Goal: Task Accomplishment & Management: Use online tool/utility

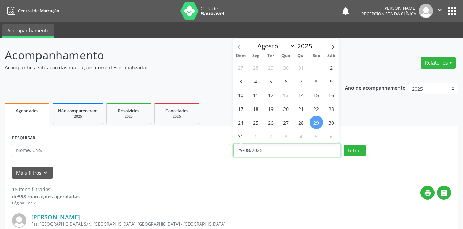
click at [265, 151] on input "29/08/2025" at bounding box center [286, 151] width 107 height 14
click at [318, 69] on span "1" at bounding box center [316, 67] width 13 height 13
type input "[DATE]"
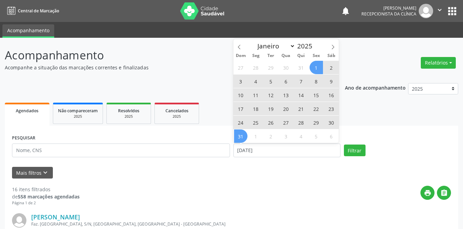
click at [242, 137] on span "31" at bounding box center [240, 135] width 13 height 13
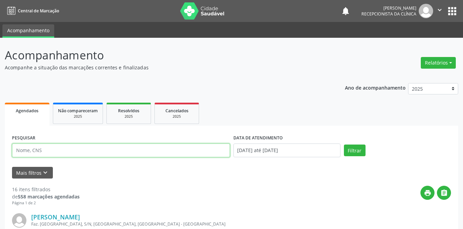
click at [151, 146] on input "text" at bounding box center [121, 151] width 218 height 14
type input "Edja"
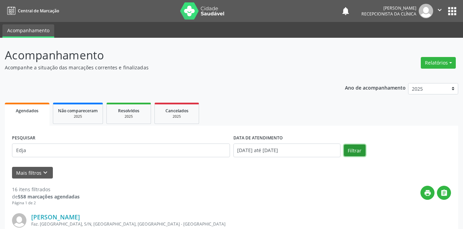
click at [356, 147] on button "Filtrar" at bounding box center [355, 151] width 22 height 12
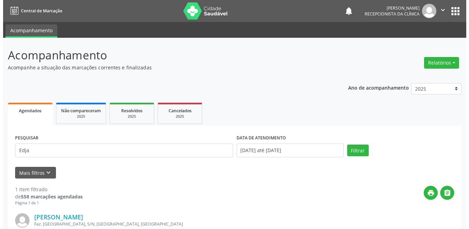
scroll to position [82, 0]
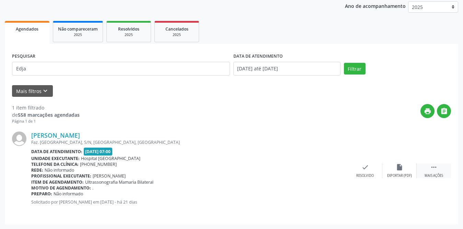
click at [437, 174] on div "Mais ações" at bounding box center [434, 175] width 19 height 5
click at [336, 171] on div "print Imprimir" at bounding box center [331, 170] width 34 height 15
click at [262, 168] on icon "check" at bounding box center [263, 167] width 8 height 8
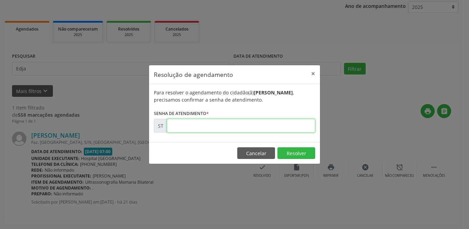
click at [237, 125] on input "text" at bounding box center [241, 126] width 148 height 14
type input "00015633"
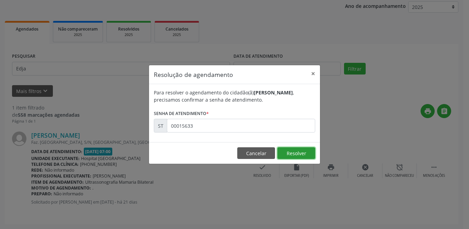
click at [289, 149] on button "Resolver" at bounding box center [296, 153] width 38 height 12
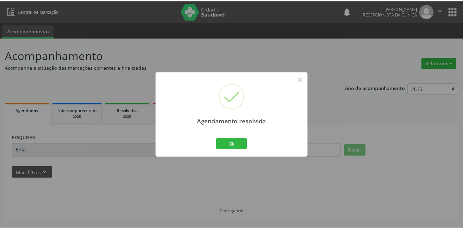
scroll to position [0, 0]
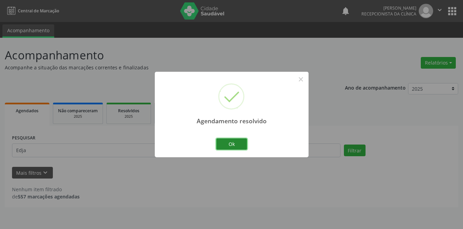
click at [231, 146] on button "Ok" at bounding box center [231, 144] width 31 height 12
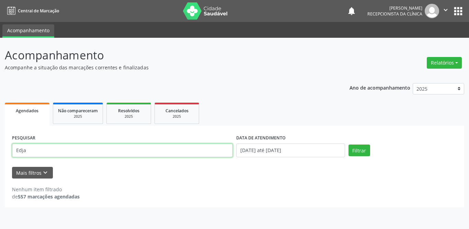
drag, startPoint x: 124, startPoint y: 154, endPoint x: 0, endPoint y: 152, distance: 124.3
click at [0, 152] on div "Acompanhamento Acompanhe a situação das marcações correntes e finalizadas Relat…" at bounding box center [234, 133] width 469 height 191
type input "[PERSON_NAME]"
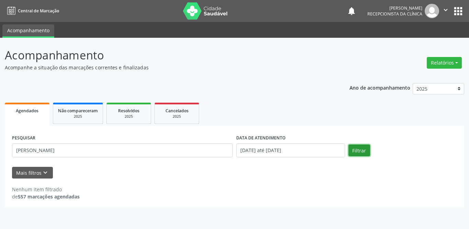
click at [355, 152] on button "Filtrar" at bounding box center [359, 151] width 22 height 12
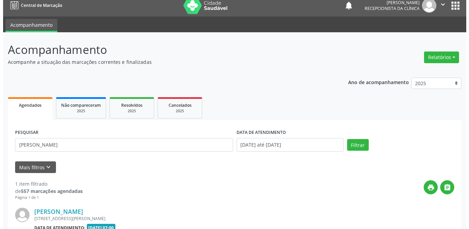
scroll to position [82, 0]
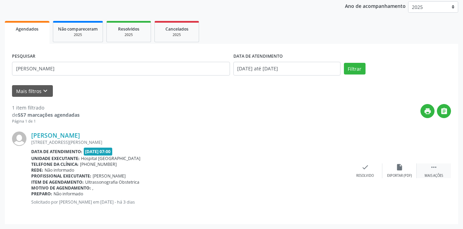
click at [434, 171] on div " Mais ações" at bounding box center [434, 170] width 34 height 15
click at [330, 171] on icon "print" at bounding box center [331, 167] width 8 height 8
click at [262, 170] on icon "check" at bounding box center [263, 167] width 8 height 8
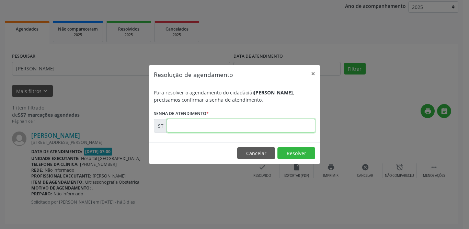
click at [243, 125] on input "text" at bounding box center [241, 126] width 148 height 14
type input "00018427"
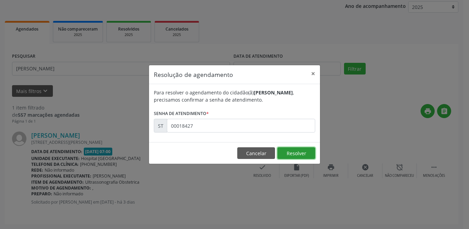
click at [302, 150] on button "Resolver" at bounding box center [296, 153] width 38 height 12
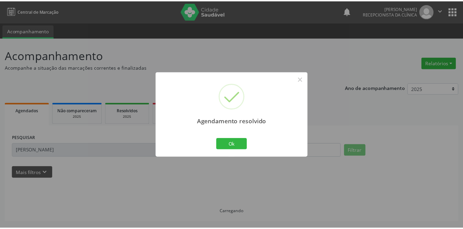
scroll to position [0, 0]
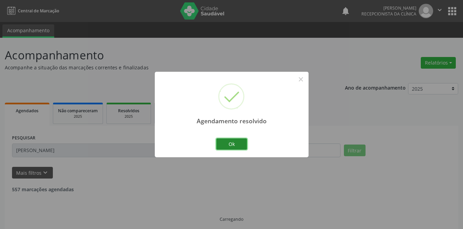
click at [227, 144] on button "Ok" at bounding box center [231, 144] width 31 height 12
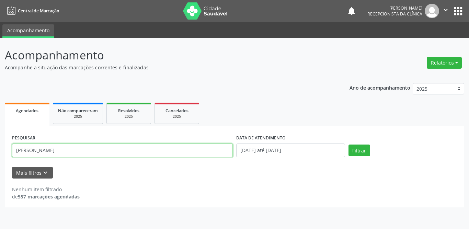
drag, startPoint x: 99, startPoint y: 151, endPoint x: 7, endPoint y: 151, distance: 92.3
click at [7, 151] on div "PESQUISAR [PERSON_NAME] DATA DE ATENDIMENTO [DATE] até [DATE] Filtrar UNIDADE D…" at bounding box center [234, 167] width 459 height 82
type input "[PERSON_NAME]"
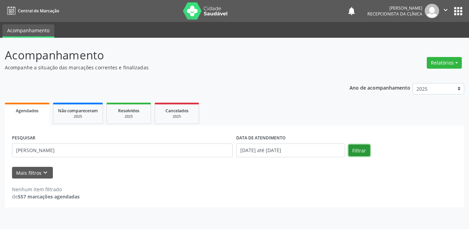
click at [361, 152] on button "Filtrar" at bounding box center [359, 151] width 22 height 12
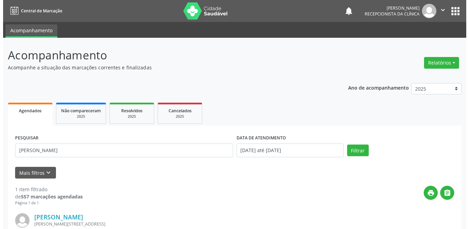
scroll to position [82, 0]
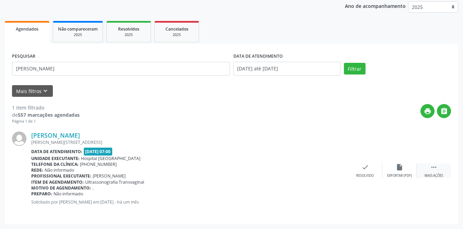
click at [436, 169] on icon "" at bounding box center [434, 167] width 8 height 8
click at [334, 171] on icon "print" at bounding box center [331, 167] width 8 height 8
click at [261, 169] on icon "check" at bounding box center [263, 167] width 8 height 8
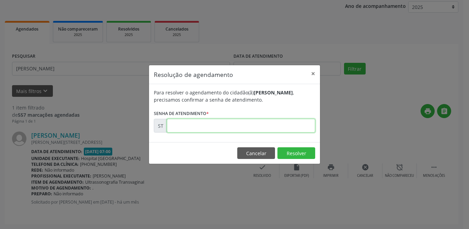
click at [245, 125] on input "text" at bounding box center [241, 126] width 148 height 14
type input "00011863"
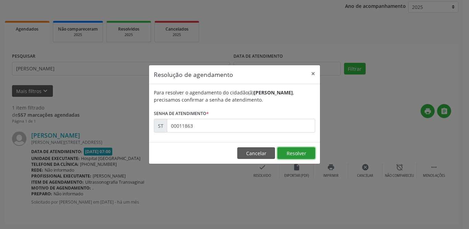
click at [301, 150] on button "Resolver" at bounding box center [296, 153] width 38 height 12
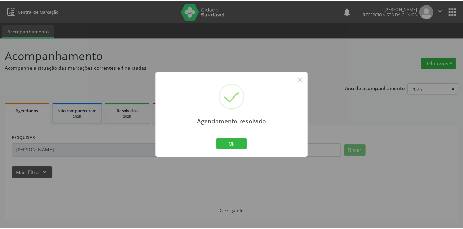
scroll to position [0, 0]
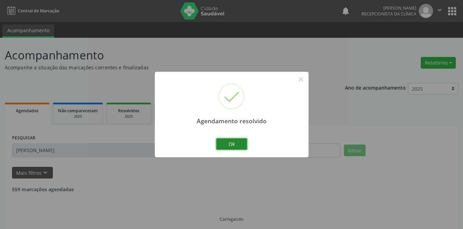
click at [242, 146] on button "Ok" at bounding box center [231, 144] width 31 height 12
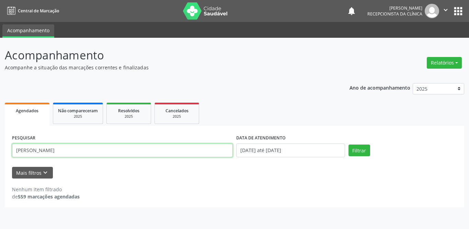
drag, startPoint x: 71, startPoint y: 147, endPoint x: 0, endPoint y: 148, distance: 71.1
click at [0, 148] on div "Acompanhamento Acompanhe a situação das marcações correntes e finalizadas Relat…" at bounding box center [234, 133] width 469 height 191
type input "gloria"
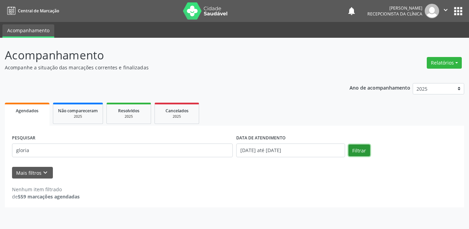
click at [360, 145] on button "Filtrar" at bounding box center [359, 151] width 22 height 12
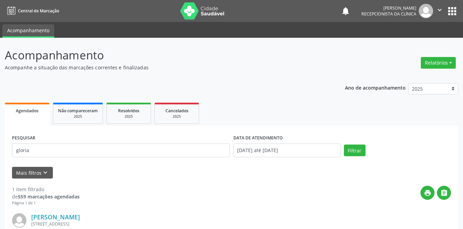
scroll to position [69, 0]
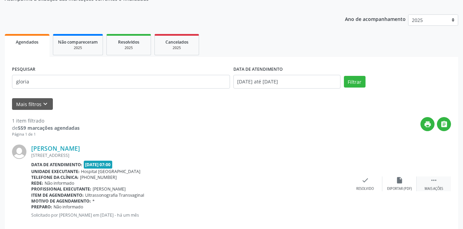
click at [431, 180] on icon "" at bounding box center [434, 180] width 8 height 8
click at [328, 180] on icon "print" at bounding box center [331, 180] width 8 height 8
click at [262, 176] on div "check Resolvido" at bounding box center [262, 183] width 34 height 15
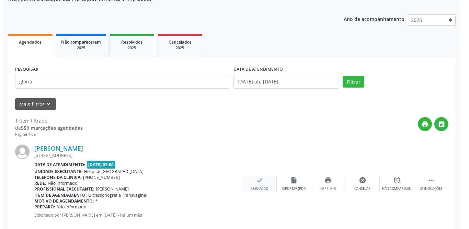
scroll to position [82, 0]
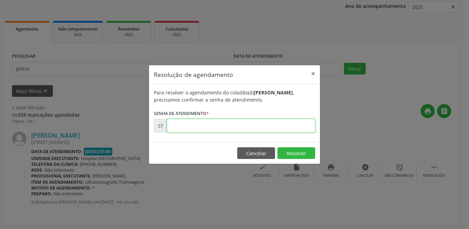
click at [253, 129] on input "text" at bounding box center [241, 126] width 148 height 14
type input "00013658"
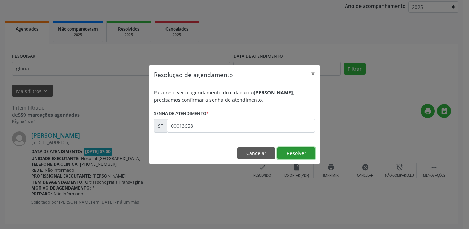
click at [297, 152] on button "Resolver" at bounding box center [296, 153] width 38 height 12
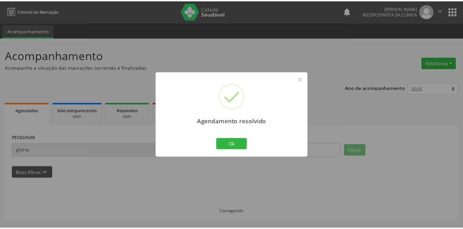
scroll to position [0, 0]
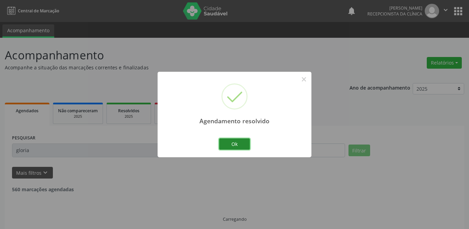
click at [239, 142] on button "Ok" at bounding box center [234, 144] width 31 height 12
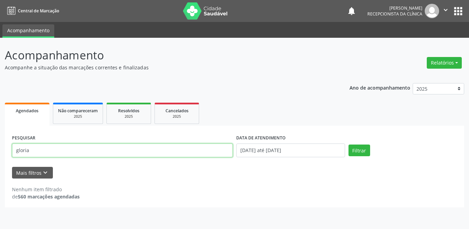
click at [59, 150] on input "gloria" at bounding box center [122, 151] width 221 height 14
type input "[PERSON_NAME]"
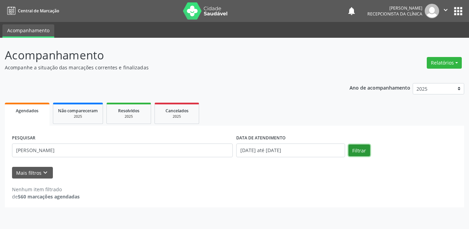
click at [362, 154] on button "Filtrar" at bounding box center [359, 151] width 22 height 12
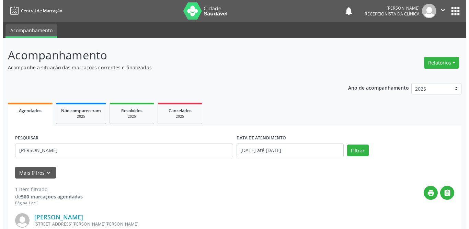
scroll to position [82, 0]
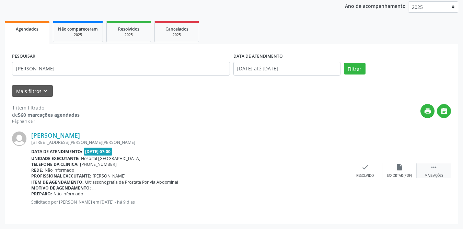
click at [437, 167] on icon "" at bounding box center [434, 167] width 8 height 8
click at [317, 169] on div "print Imprimir" at bounding box center [331, 170] width 34 height 15
click at [263, 168] on icon "check" at bounding box center [263, 167] width 8 height 8
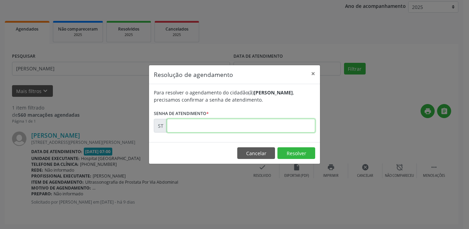
click at [271, 129] on input "text" at bounding box center [241, 126] width 148 height 14
type input "00016766"
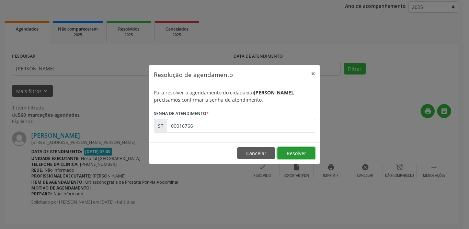
click at [285, 158] on button "Resolver" at bounding box center [296, 153] width 38 height 12
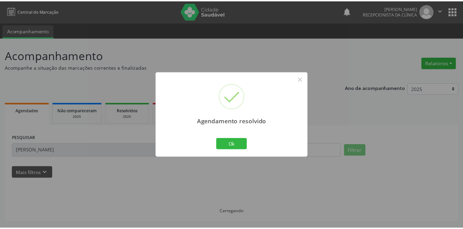
scroll to position [0, 0]
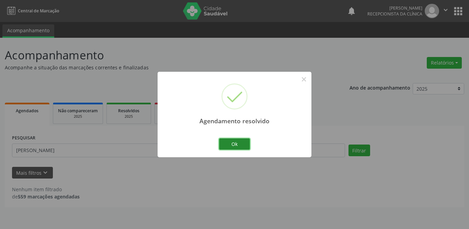
click at [234, 144] on button "Ok" at bounding box center [234, 144] width 31 height 12
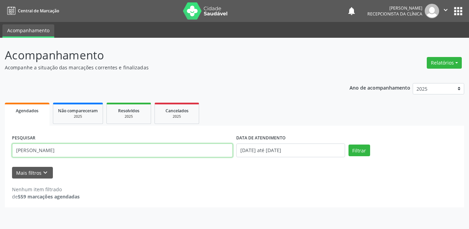
drag, startPoint x: 81, startPoint y: 156, endPoint x: 1, endPoint y: 151, distance: 80.1
click at [1, 151] on div "Acompanhamento Acompanhe a situação das marcações correntes e finalizadas Relat…" at bounding box center [234, 133] width 469 height 191
type input "[PERSON_NAME]"
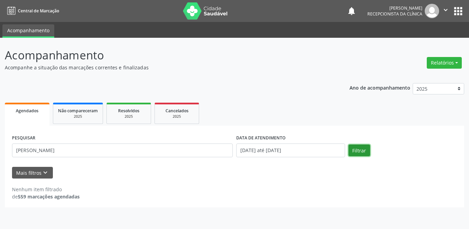
click at [360, 147] on button "Filtrar" at bounding box center [359, 151] width 22 height 12
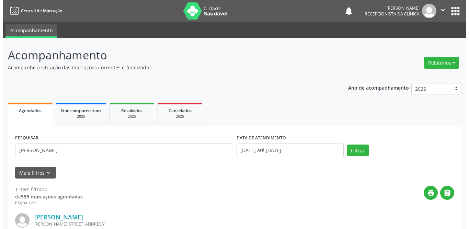
scroll to position [69, 0]
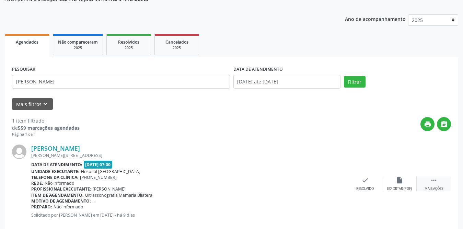
click at [436, 181] on icon "" at bounding box center [434, 180] width 8 height 8
click at [330, 183] on icon "print" at bounding box center [331, 180] width 8 height 8
click at [259, 186] on div "check Resolvido" at bounding box center [262, 183] width 34 height 15
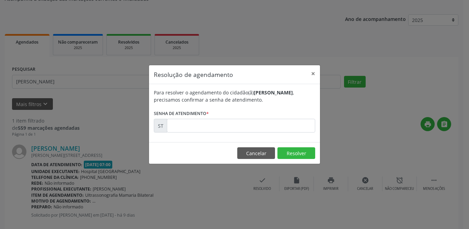
click at [261, 179] on div "Resolução de agendamento × Para resolver o agendamento do cidadão(ã) [PERSON_NA…" at bounding box center [234, 114] width 469 height 229
click at [248, 124] on input "text" at bounding box center [241, 126] width 148 height 14
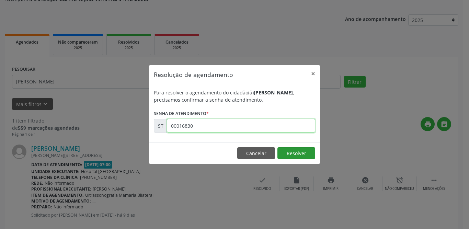
type input "00016830"
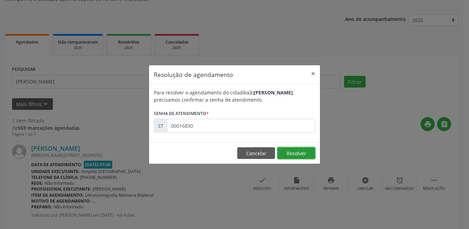
click at [307, 154] on button "Resolver" at bounding box center [296, 153] width 38 height 12
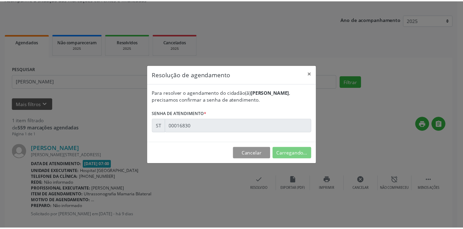
scroll to position [0, 0]
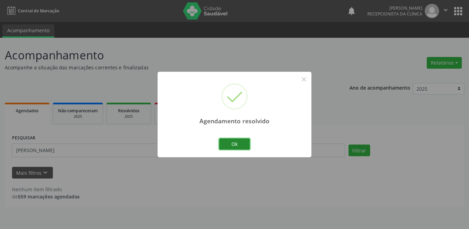
click at [238, 144] on button "Ok" at bounding box center [234, 144] width 31 height 12
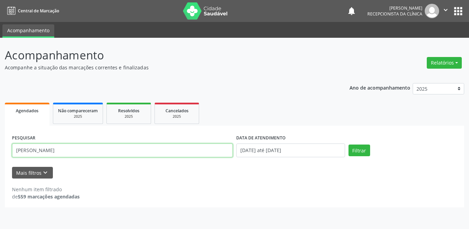
drag, startPoint x: 101, startPoint y: 155, endPoint x: 0, endPoint y: 151, distance: 101.0
click at [0, 151] on div "Acompanhamento Acompanhe a situação das marcações correntes e finalizadas Relat…" at bounding box center [234, 133] width 469 height 191
type input "lindora"
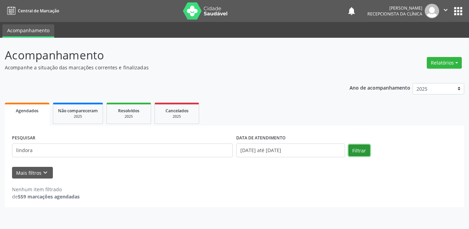
click at [354, 150] on button "Filtrar" at bounding box center [359, 151] width 22 height 12
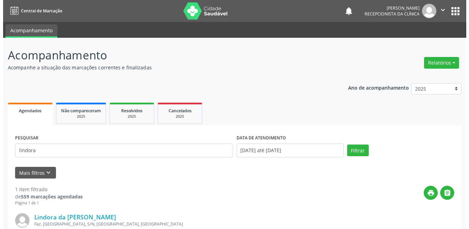
scroll to position [82, 0]
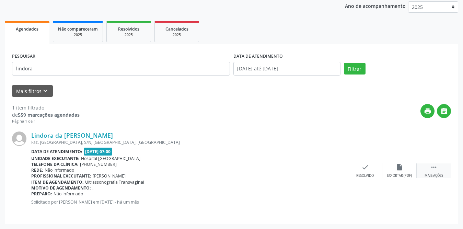
click at [432, 168] on icon "" at bounding box center [434, 167] width 8 height 8
click at [327, 167] on icon "print" at bounding box center [331, 167] width 8 height 8
click at [258, 168] on div "check Resolvido" at bounding box center [262, 170] width 34 height 15
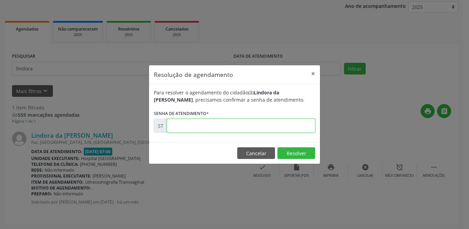
click at [249, 127] on input "text" at bounding box center [241, 126] width 148 height 14
type input "00013973"
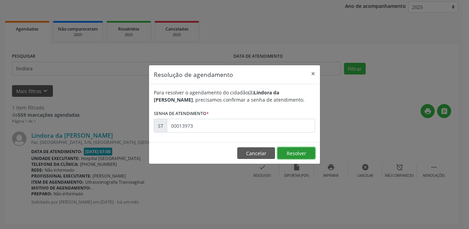
click at [298, 151] on button "Resolver" at bounding box center [296, 153] width 38 height 12
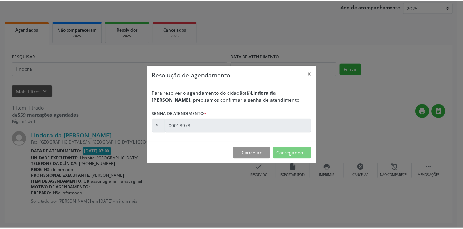
scroll to position [0, 0]
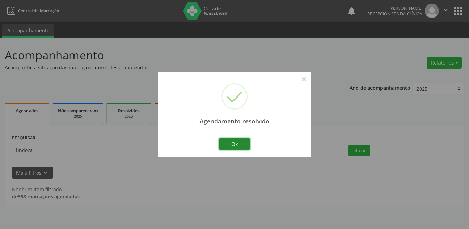
click at [232, 143] on button "Ok" at bounding box center [234, 144] width 31 height 12
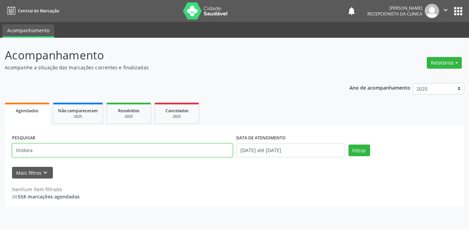
drag, startPoint x: 170, startPoint y: 149, endPoint x: 0, endPoint y: 155, distance: 170.4
click at [0, 155] on div "Acompanhamento Acompanhe a situação das marcações correntes e finalizadas Relat…" at bounding box center [234, 133] width 469 height 191
type input "a"
type input "[PERSON_NAME]"
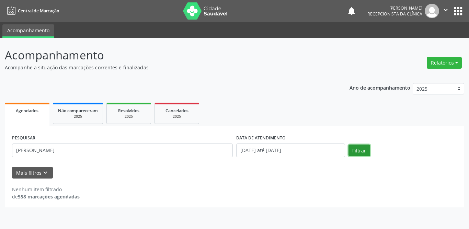
click at [364, 153] on button "Filtrar" at bounding box center [359, 151] width 22 height 12
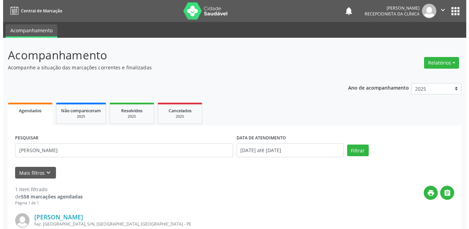
scroll to position [82, 0]
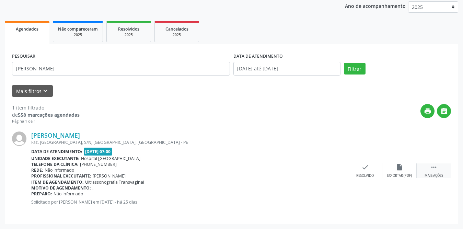
click at [431, 166] on icon "" at bounding box center [434, 167] width 8 height 8
click at [332, 171] on icon "print" at bounding box center [331, 167] width 8 height 8
click at [263, 166] on icon "check" at bounding box center [263, 167] width 8 height 8
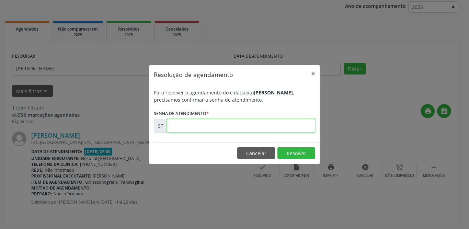
click at [239, 127] on input "text" at bounding box center [241, 126] width 148 height 14
type input "00014633"
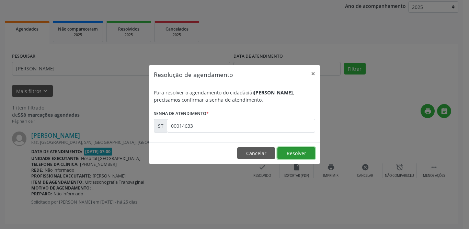
click at [287, 151] on button "Resolver" at bounding box center [296, 153] width 38 height 12
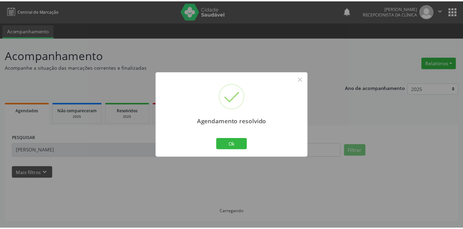
scroll to position [0, 0]
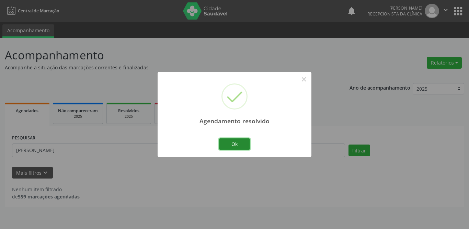
click at [226, 144] on button "Ok" at bounding box center [234, 144] width 31 height 12
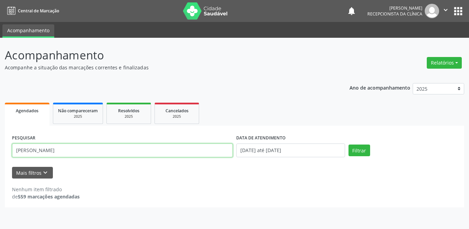
drag, startPoint x: 82, startPoint y: 152, endPoint x: 5, endPoint y: 149, distance: 77.7
click at [5, 149] on div "PESQUISAR [PERSON_NAME] DATA DE ATENDIMENTO [DATE] até [DATE] Filtrar UNIDADE D…" at bounding box center [234, 167] width 459 height 82
type input "Poliana Klebia"
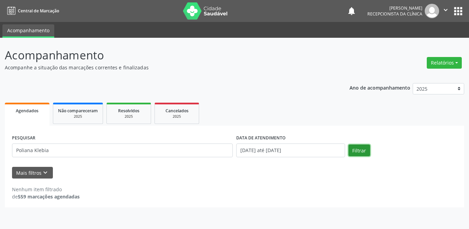
click at [360, 150] on button "Filtrar" at bounding box center [359, 151] width 22 height 12
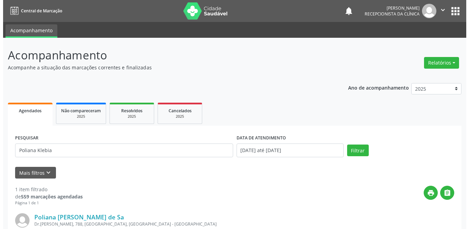
scroll to position [82, 0]
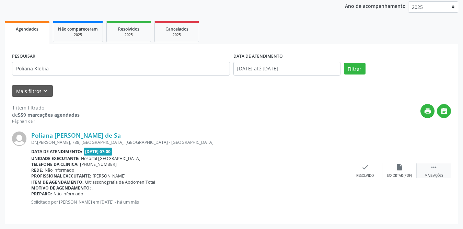
click at [429, 168] on div " Mais ações" at bounding box center [434, 170] width 34 height 15
click at [324, 172] on div "print Imprimir" at bounding box center [331, 170] width 34 height 15
click at [435, 170] on icon "" at bounding box center [434, 167] width 8 height 8
click at [364, 165] on icon "check" at bounding box center [366, 167] width 8 height 8
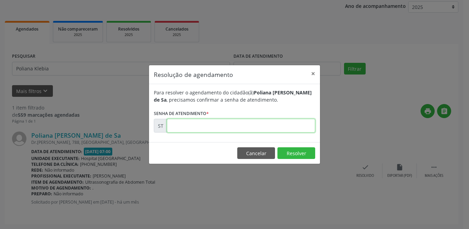
click at [253, 125] on input "text" at bounding box center [241, 126] width 148 height 14
type input "00012617"
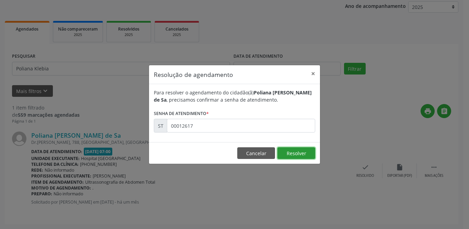
click at [295, 153] on button "Resolver" at bounding box center [296, 153] width 38 height 12
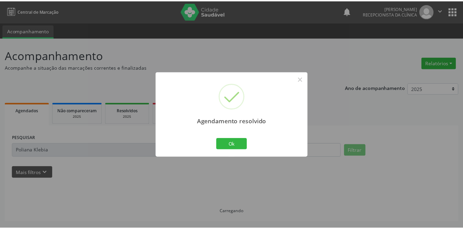
scroll to position [0, 0]
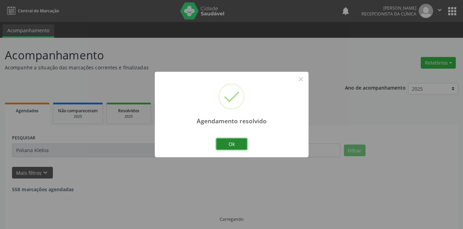
click at [231, 141] on button "Ok" at bounding box center [231, 144] width 31 height 12
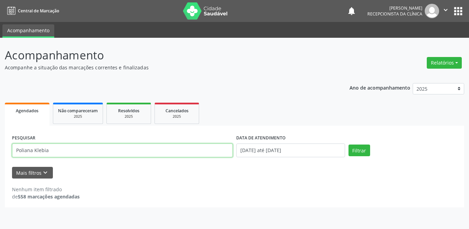
drag, startPoint x: 62, startPoint y: 153, endPoint x: 0, endPoint y: 149, distance: 62.3
click at [0, 149] on div "Acompanhamento Acompanhe a situação das marcações correntes e finalizadas Relat…" at bounding box center [234, 133] width 469 height 191
type input "[PERSON_NAME]"
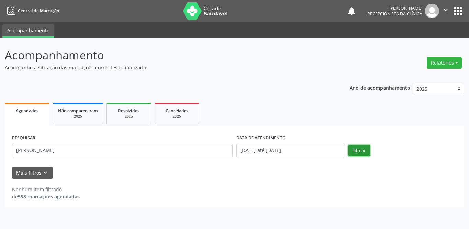
click at [353, 152] on button "Filtrar" at bounding box center [359, 151] width 22 height 12
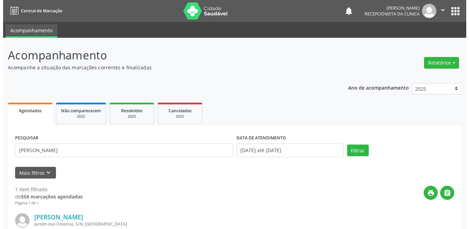
scroll to position [69, 0]
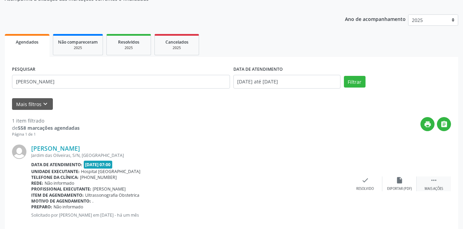
click at [430, 188] on div "Mais ações" at bounding box center [434, 188] width 19 height 5
click at [326, 185] on div "print Imprimir" at bounding box center [331, 183] width 34 height 15
click at [263, 180] on icon "check" at bounding box center [263, 180] width 8 height 8
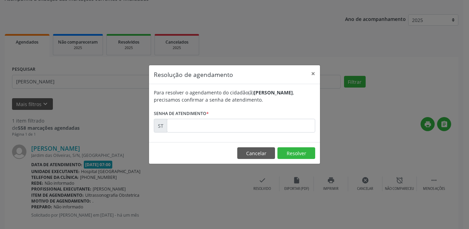
drag, startPoint x: 326, startPoint y: 185, endPoint x: 263, endPoint y: 180, distance: 63.0
click at [263, 180] on div "Resolução de agendamento × Para resolver o agendamento do cidadão(ã) [PERSON_NA…" at bounding box center [234, 114] width 469 height 229
click at [229, 123] on input "text" at bounding box center [241, 126] width 148 height 14
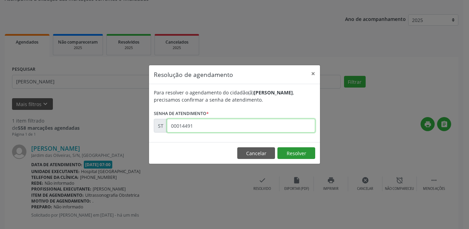
type input "00014491"
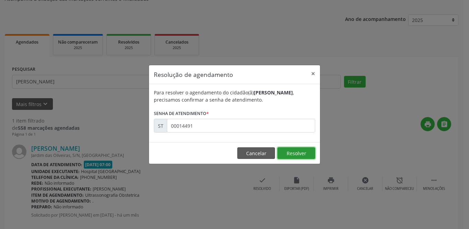
click at [288, 156] on button "Resolver" at bounding box center [296, 153] width 38 height 12
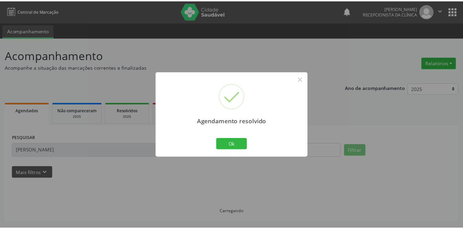
scroll to position [0, 0]
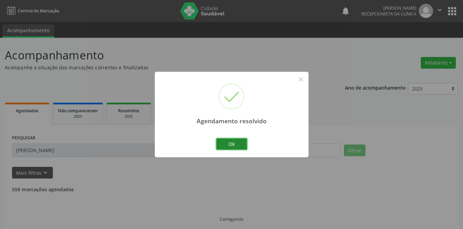
click at [240, 144] on button "Ok" at bounding box center [231, 144] width 31 height 12
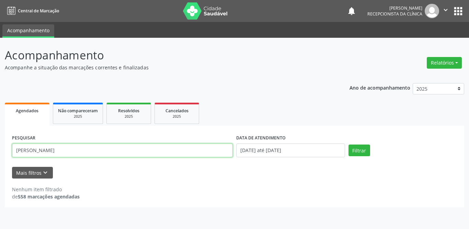
drag, startPoint x: 87, startPoint y: 151, endPoint x: 0, endPoint y: 152, distance: 87.2
click at [0, 152] on div "Acompanhamento Acompanhe a situação das marcações correntes e finalizadas Relat…" at bounding box center [234, 133] width 469 height 191
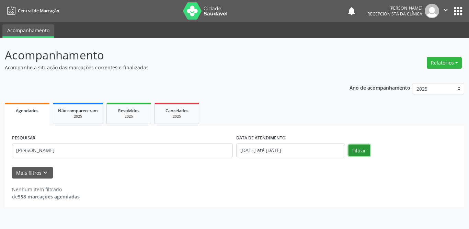
click at [355, 151] on button "Filtrar" at bounding box center [359, 151] width 22 height 12
click at [362, 152] on button "Filtrar" at bounding box center [359, 151] width 22 height 12
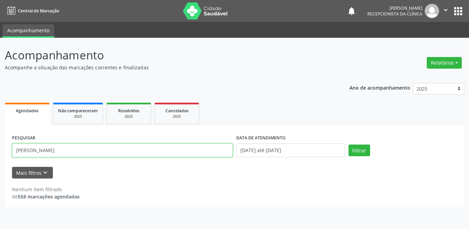
click at [114, 148] on input "[PERSON_NAME]" at bounding box center [122, 151] width 221 height 14
type input "[PERSON_NAME]"
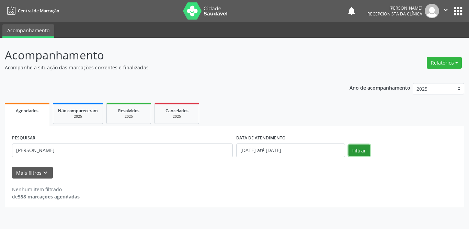
click at [358, 154] on button "Filtrar" at bounding box center [359, 151] width 22 height 12
click at [120, 119] on link "Resolvidos 2025" at bounding box center [128, 113] width 45 height 21
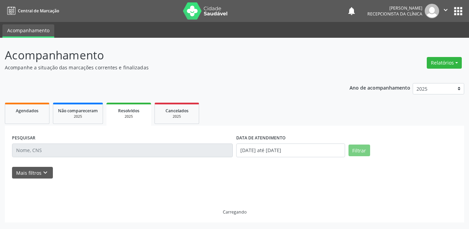
click at [126, 151] on input "text" at bounding box center [122, 151] width 221 height 14
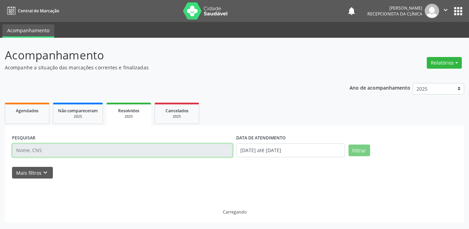
click at [123, 149] on input "text" at bounding box center [122, 151] width 221 height 14
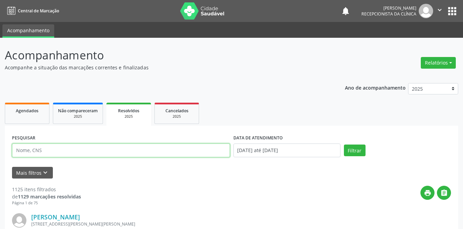
click at [123, 149] on input "text" at bounding box center [121, 151] width 218 height 14
type input "[PERSON_NAME]"
click at [344, 145] on button "Filtrar" at bounding box center [355, 151] width 22 height 12
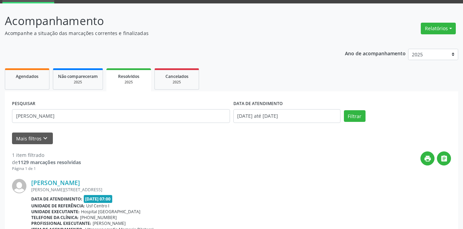
scroll to position [82, 0]
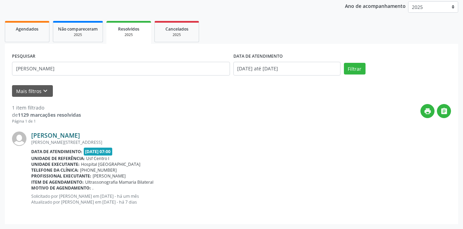
click at [80, 137] on link "[PERSON_NAME]" at bounding box center [55, 135] width 49 height 8
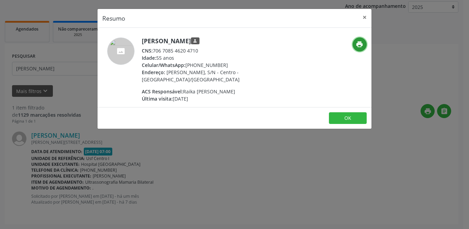
click at [361, 46] on icon "print" at bounding box center [360, 45] width 8 height 8
click at [364, 15] on button "×" at bounding box center [365, 17] width 14 height 17
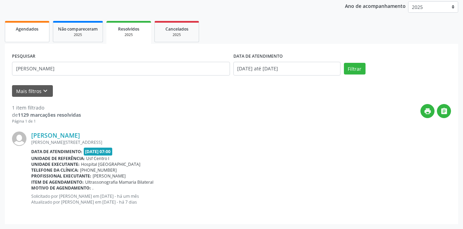
click at [38, 30] on span "Agendados" at bounding box center [27, 29] width 23 height 6
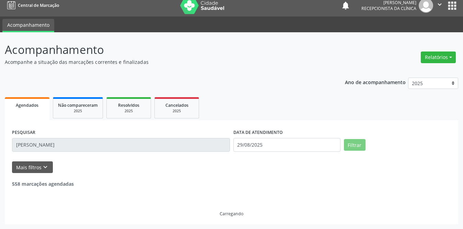
scroll to position [0, 0]
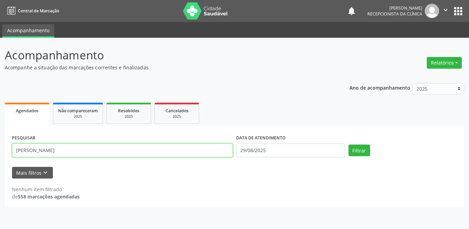
drag, startPoint x: 109, startPoint y: 150, endPoint x: 8, endPoint y: 150, distance: 100.9
click at [8, 150] on div "PESQUISAR [PERSON_NAME] medeiros DATA DE ATENDIMENTO [DATE] Filtrar UNIDADE DE …" at bounding box center [234, 167] width 459 height 82
type input "[PERSON_NAME]"
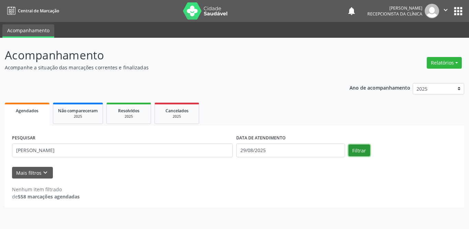
click at [362, 148] on button "Filtrar" at bounding box center [359, 151] width 22 height 12
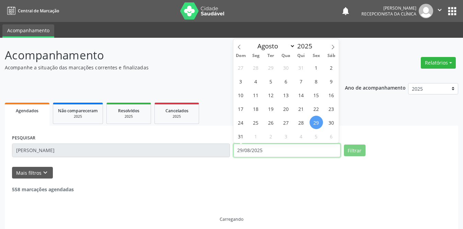
click at [259, 149] on input "29/08/2025" at bounding box center [286, 151] width 107 height 14
click at [316, 70] on span "1" at bounding box center [316, 67] width 13 height 13
type input "[DATE]"
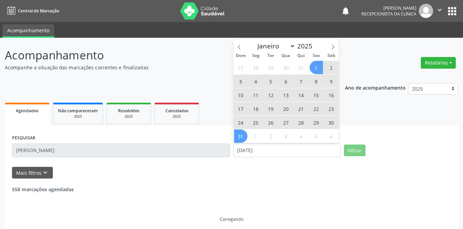
click at [245, 135] on span "31" at bounding box center [240, 135] width 13 height 13
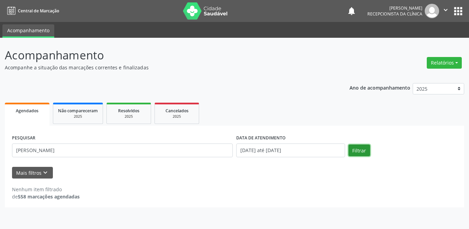
click at [358, 150] on button "Filtrar" at bounding box center [359, 151] width 22 height 12
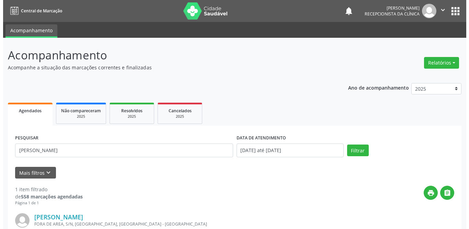
scroll to position [82, 0]
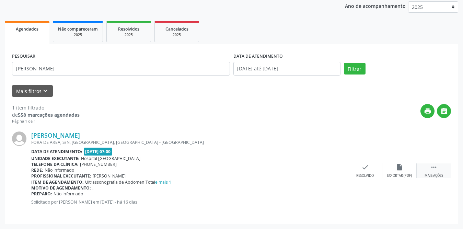
click at [429, 168] on div " Mais ações" at bounding box center [434, 170] width 34 height 15
click at [320, 170] on div "print Imprimir" at bounding box center [331, 170] width 34 height 15
click at [265, 164] on icon "check" at bounding box center [263, 167] width 8 height 8
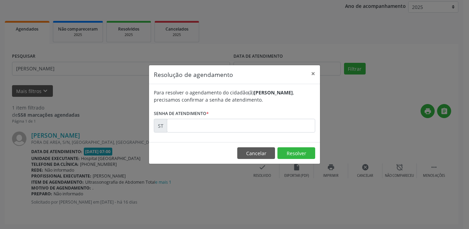
click at [260, 166] on div "Resolução de agendamento × Para resolver o agendamento do cidadão(ã) [PERSON_NA…" at bounding box center [234, 114] width 469 height 229
click at [223, 124] on input "text" at bounding box center [241, 126] width 148 height 14
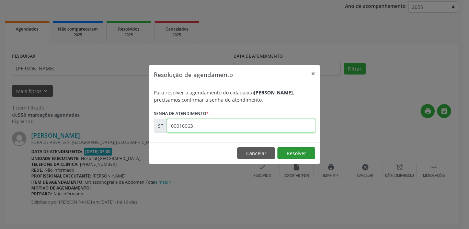
type input "00016063"
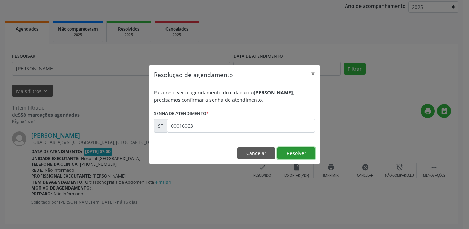
click at [298, 152] on button "Resolver" at bounding box center [296, 153] width 38 height 12
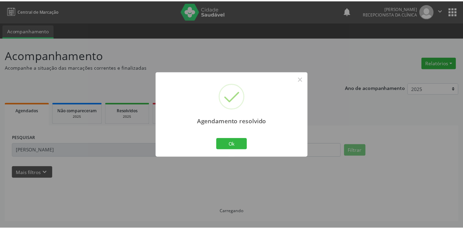
scroll to position [0, 0]
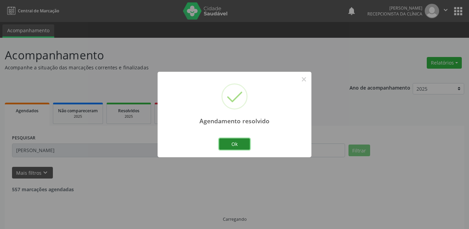
click at [234, 140] on button "Ok" at bounding box center [234, 144] width 31 height 12
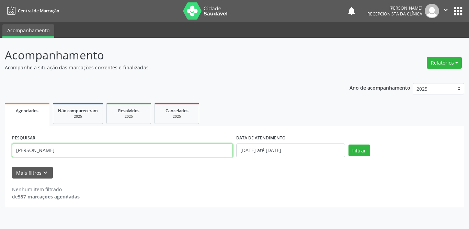
drag, startPoint x: 58, startPoint y: 147, endPoint x: 0, endPoint y: 146, distance: 57.7
click at [0, 146] on div "Acompanhamento Acompanhe a situação das marcações correntes e finalizadas Relat…" at bounding box center [234, 133] width 469 height 191
type input "aureni"
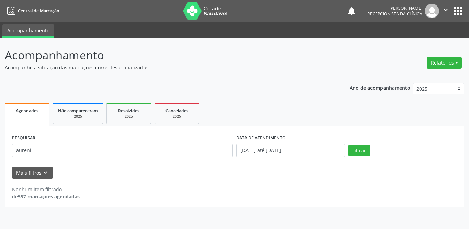
click at [346, 144] on div "DATA DE ATENDIMENTO [DATE] até [DATE]" at bounding box center [290, 147] width 112 height 29
click at [352, 150] on button "Filtrar" at bounding box center [359, 151] width 22 height 12
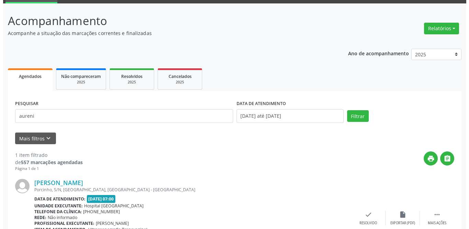
scroll to position [82, 0]
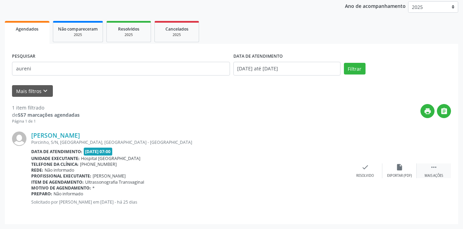
click at [437, 167] on icon "" at bounding box center [434, 167] width 8 height 8
click at [332, 169] on icon "print" at bounding box center [331, 167] width 8 height 8
click at [263, 166] on icon "check" at bounding box center [263, 167] width 8 height 8
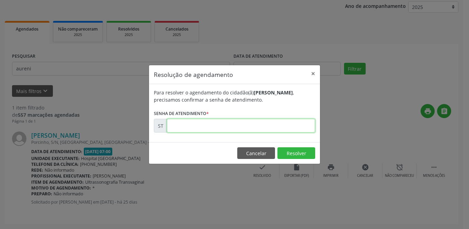
click at [230, 124] on input "text" at bounding box center [241, 126] width 148 height 14
type input "00014768"
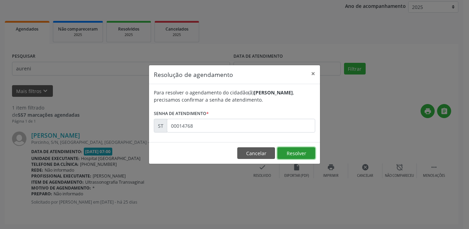
click at [294, 154] on button "Resolver" at bounding box center [296, 153] width 38 height 12
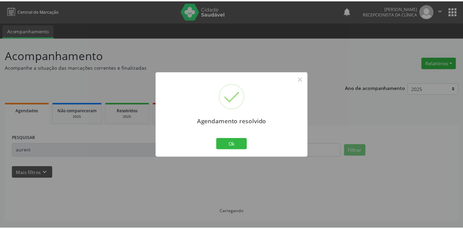
scroll to position [0, 0]
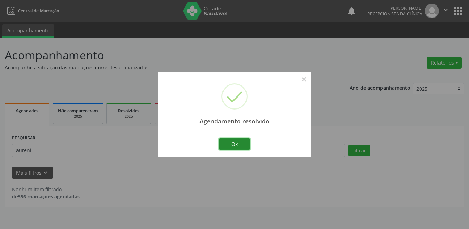
click at [236, 145] on button "Ok" at bounding box center [234, 144] width 31 height 12
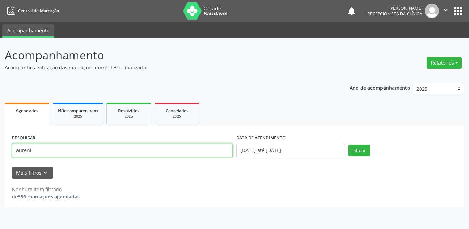
drag, startPoint x: 39, startPoint y: 149, endPoint x: 0, endPoint y: 149, distance: 39.5
click at [0, 149] on div "Acompanhamento Acompanhe a situação das marcações correntes e finalizadas Relat…" at bounding box center [234, 133] width 469 height 191
type input "[PERSON_NAME]"
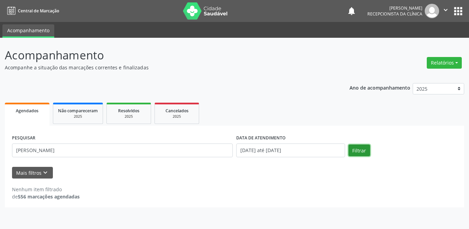
click at [358, 149] on button "Filtrar" at bounding box center [359, 151] width 22 height 12
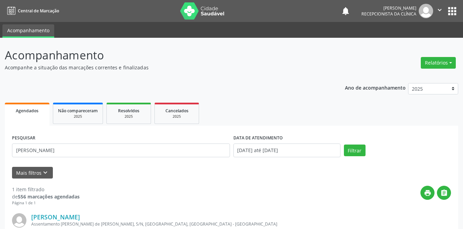
scroll to position [69, 0]
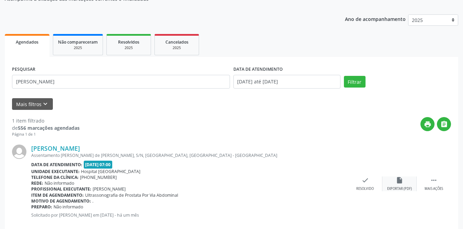
click at [400, 181] on icon "insert_drive_file" at bounding box center [400, 180] width 8 height 8
click at [433, 185] on div " Mais ações" at bounding box center [434, 183] width 34 height 15
click at [333, 182] on icon "print" at bounding box center [331, 180] width 8 height 8
